Goal: Information Seeking & Learning: Learn about a topic

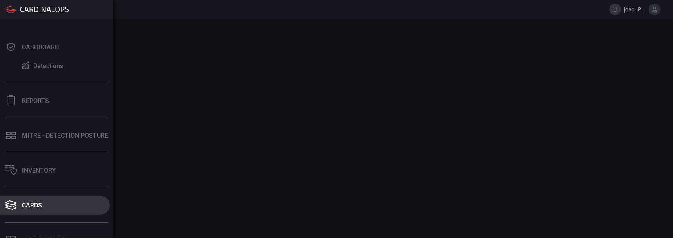
click at [31, 205] on div "Cards" at bounding box center [32, 205] width 20 height 7
click at [22, 206] on div "Cards" at bounding box center [32, 205] width 20 height 7
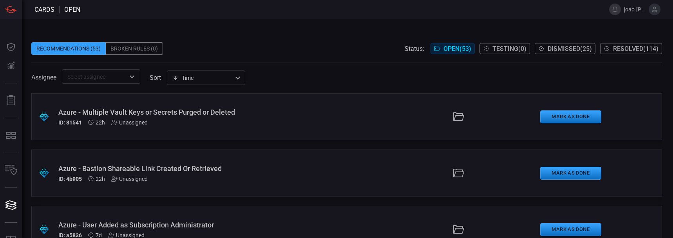
click at [450, 10] on span at bounding box center [340, 9] width 520 height 19
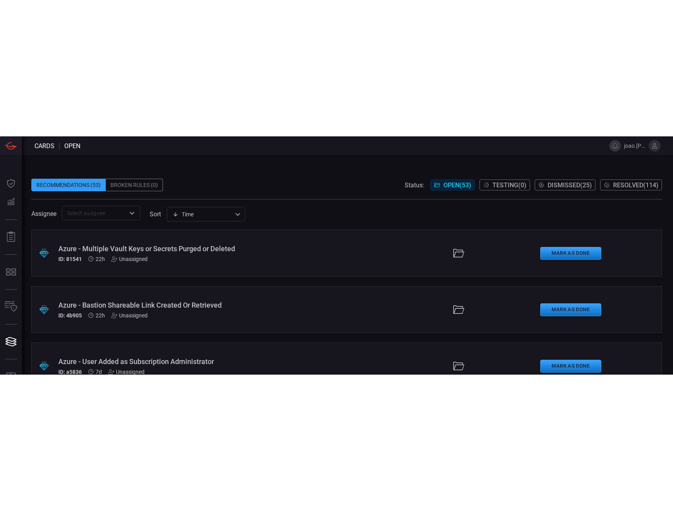
scroll to position [2157, 0]
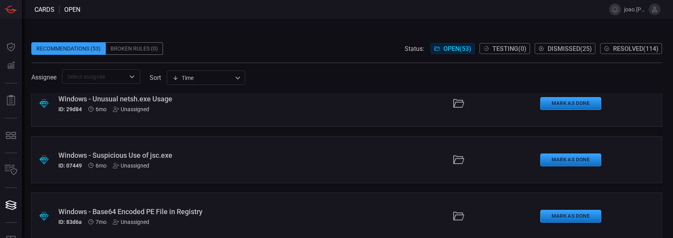
click at [185, 158] on div "Windows - Suspicious Use of jsc.exe" at bounding box center [160, 155] width 204 height 8
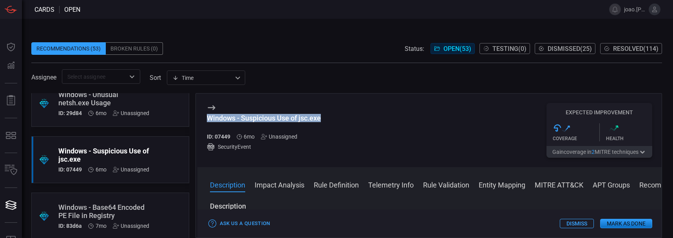
drag, startPoint x: 205, startPoint y: 118, endPoint x: 335, endPoint y: 118, distance: 130.9
click at [335, 118] on div "Windows - Suspicious Use of jsc.exe ID: 07449 6mo Unassigned SecurityEvent Expe…" at bounding box center [429, 131] width 465 height 74
copy div "Windows - Suspicious Use of jsc.exe"
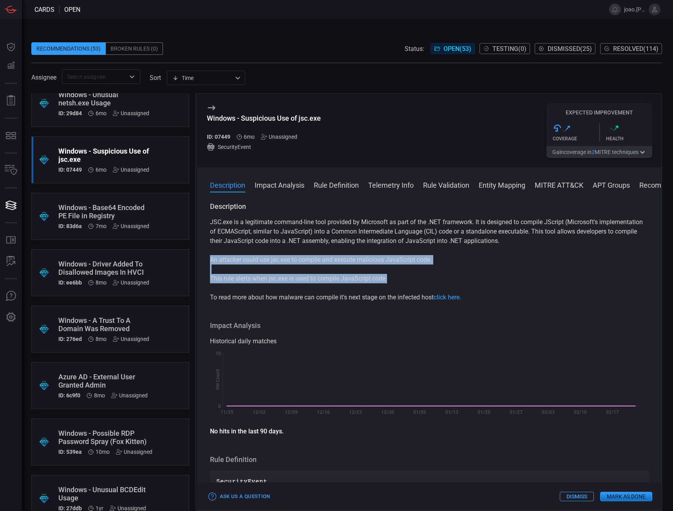
drag, startPoint x: 208, startPoint y: 258, endPoint x: 391, endPoint y: 282, distance: 183.8
click at [391, 238] on div "Description JSC.exe is a legitimate command-line tool provided by Microsoft as …" at bounding box center [429, 355] width 465 height 306
copy div "An attacker could use jsc.exe to compile and execute malicious JavaScript code.…"
click at [334, 188] on button "Rule Definition" at bounding box center [336, 184] width 45 height 9
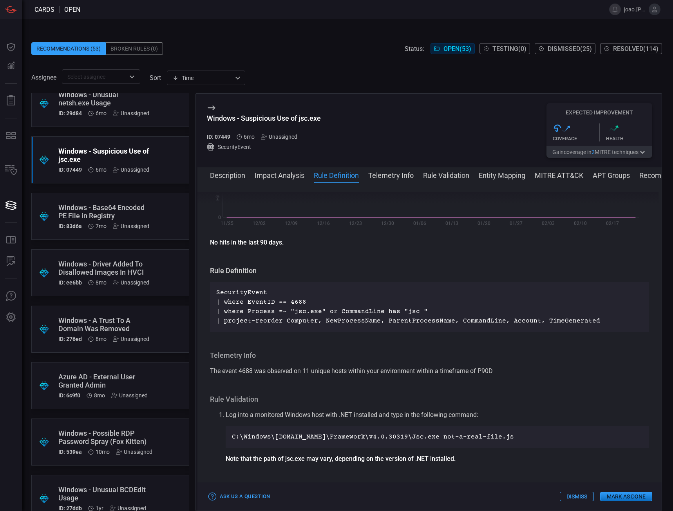
scroll to position [245, 0]
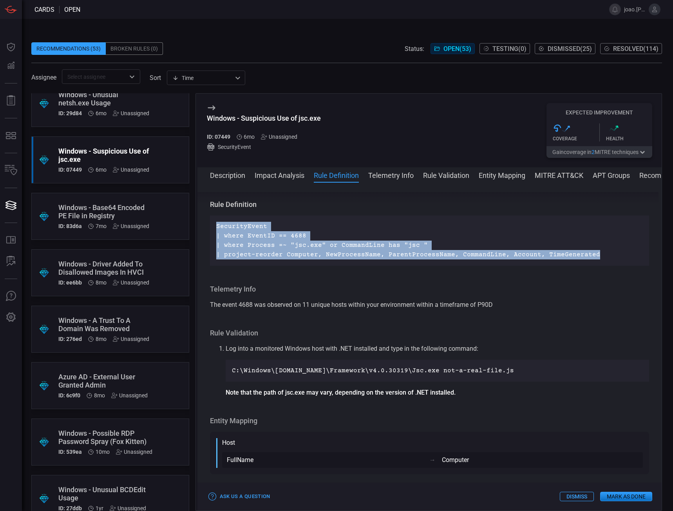
drag, startPoint x: 214, startPoint y: 228, endPoint x: 612, endPoint y: 254, distance: 399.0
click at [612, 238] on div "SecurityEvent | where EventID == 4688 | where Process =~ "jsc.exe" or CommandLi…" at bounding box center [430, 241] width 440 height 50
copy p "SecurityEvent | where EventID == 4688 | where Process =~ "jsc.exe" or CommandLi…"
click at [553, 177] on button "MITRE ATT&CK" at bounding box center [559, 174] width 49 height 9
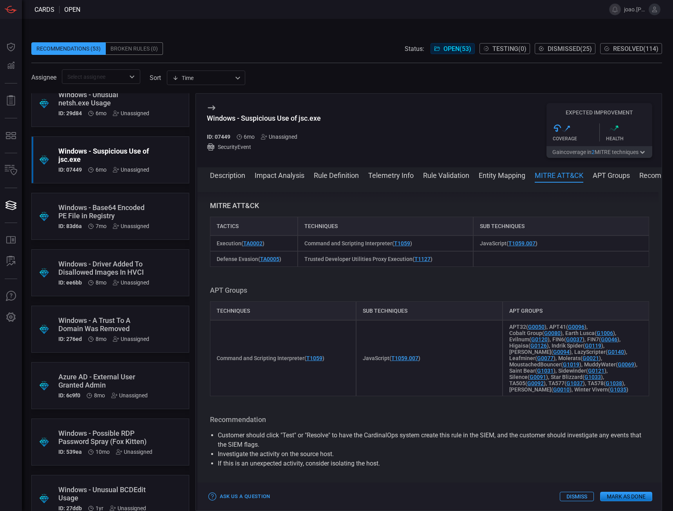
scroll to position [538, 0]
